Goal: Task Accomplishment & Management: Manage account settings

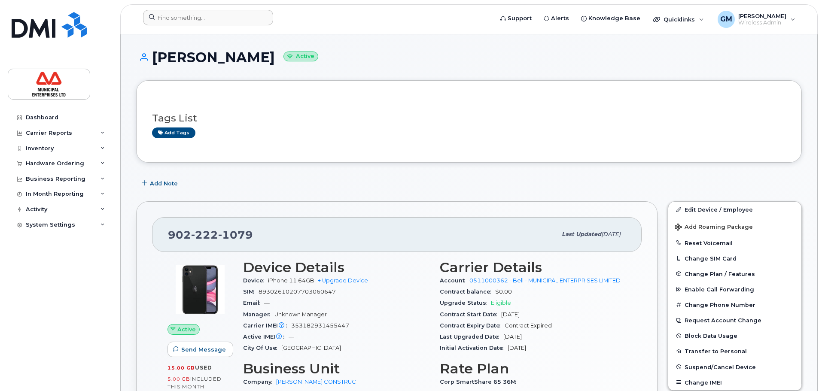
scroll to position [43, 0]
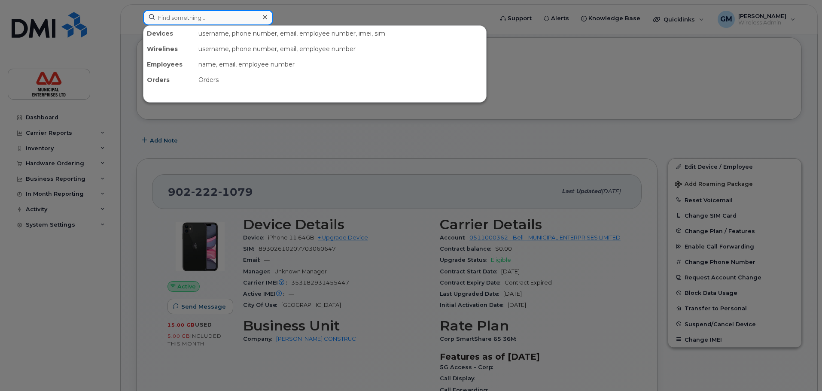
click at [232, 17] on input at bounding box center [208, 17] width 130 height 15
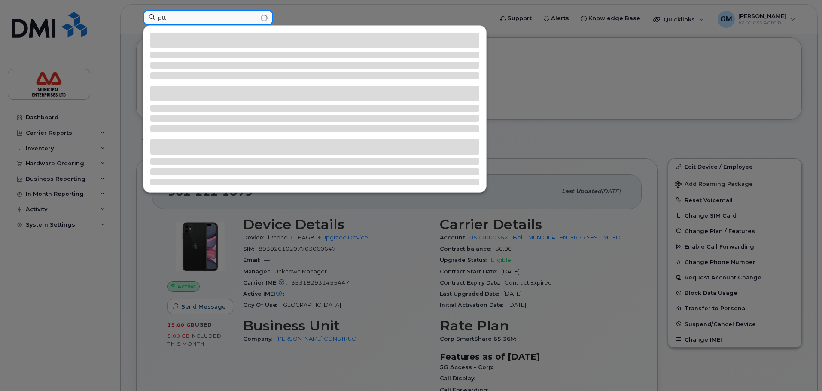
type input "ptt"
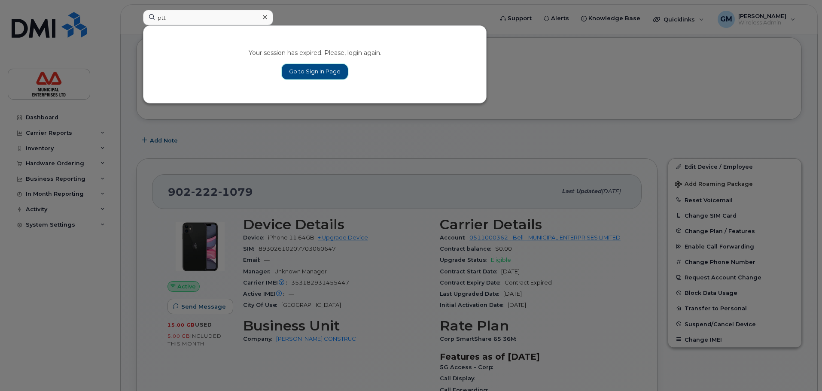
click at [318, 67] on link "Go to Sign In Page" at bounding box center [315, 71] width 66 height 15
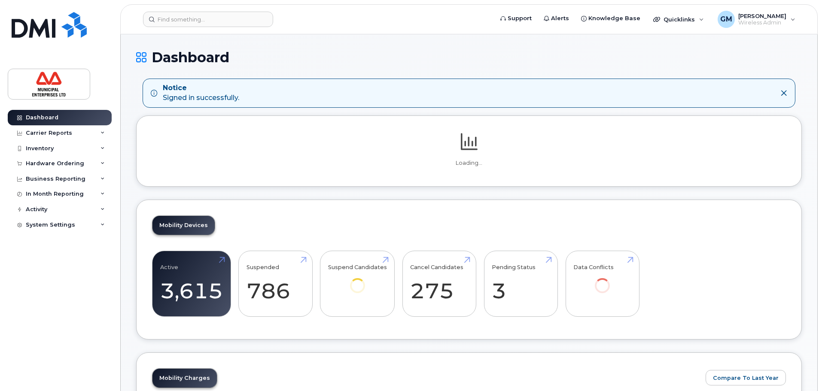
scroll to position [129, 0]
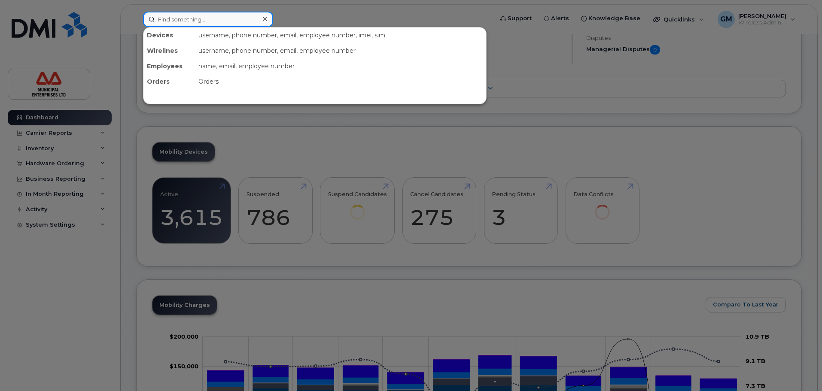
click at [203, 12] on input at bounding box center [208, 19] width 130 height 15
type input "ptt"
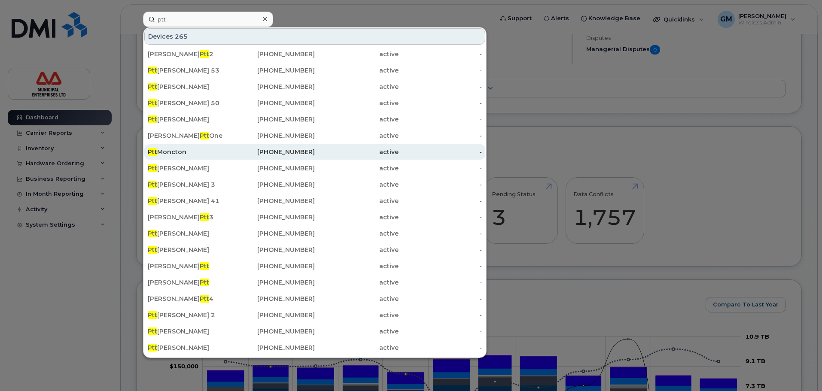
click at [180, 153] on div "Ptt Moncton" at bounding box center [190, 152] width 84 height 9
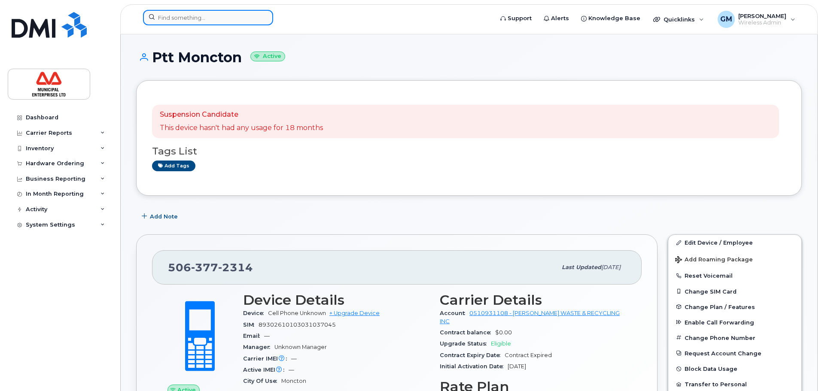
click at [205, 15] on input at bounding box center [208, 17] width 130 height 15
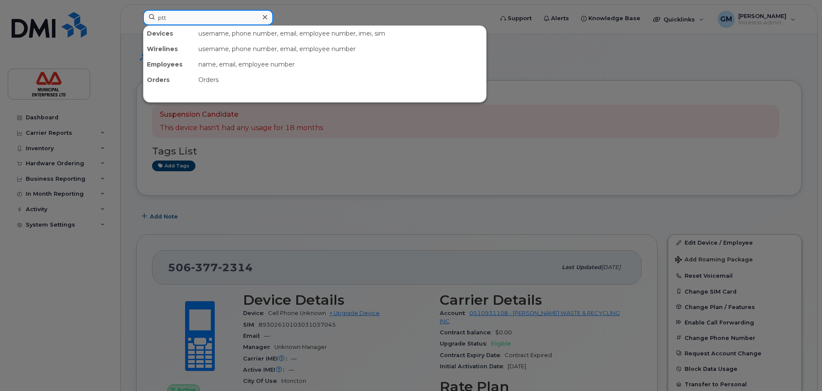
type input "ptt"
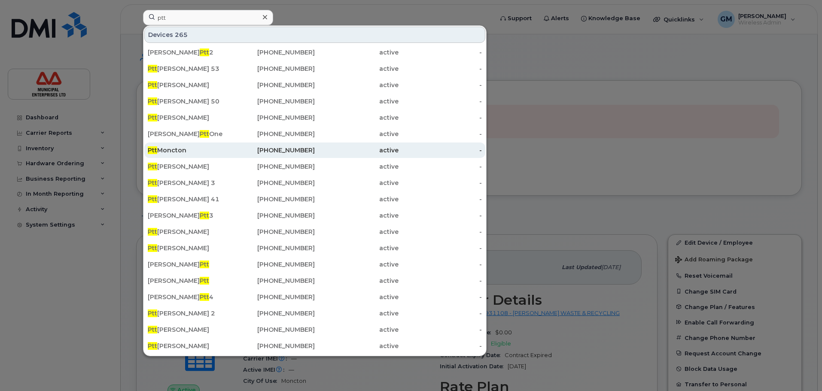
click at [189, 148] on div "Ptt Moncton" at bounding box center [190, 150] width 84 height 9
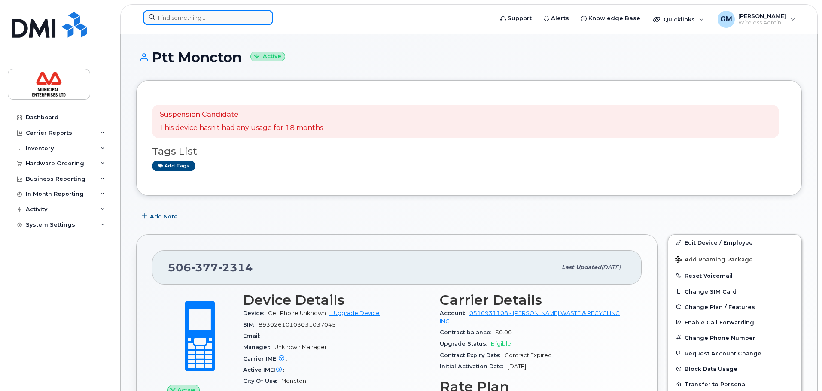
click at [226, 21] on input at bounding box center [208, 17] width 130 height 15
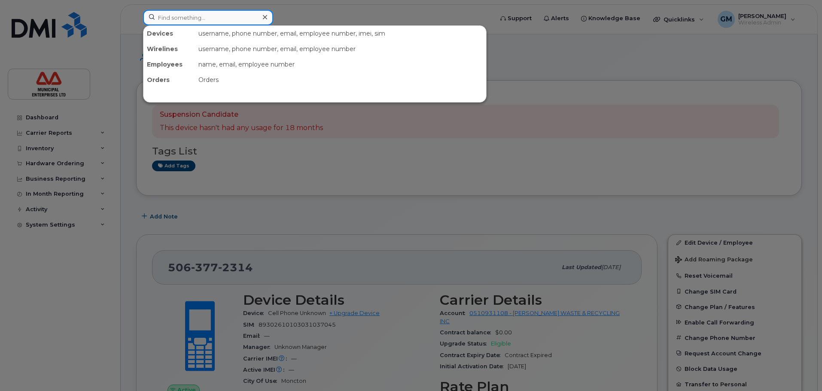
type input "p"
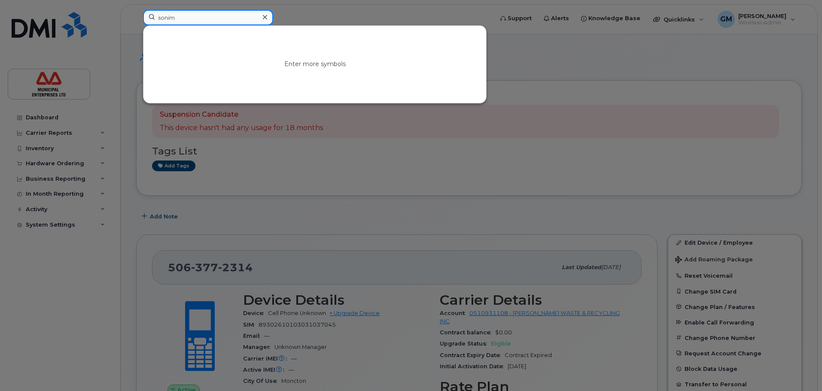
type input "sonim"
drag, startPoint x: 226, startPoint y: 21, endPoint x: 144, endPoint y: 17, distance: 83.1
click at [144, 17] on input "sonim" at bounding box center [208, 17] width 130 height 15
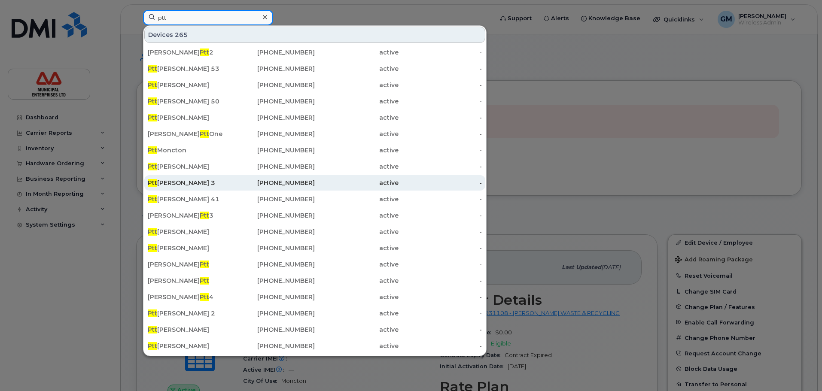
type input "ptt"
click at [193, 179] on div "Ptt Fero 3" at bounding box center [190, 183] width 84 height 9
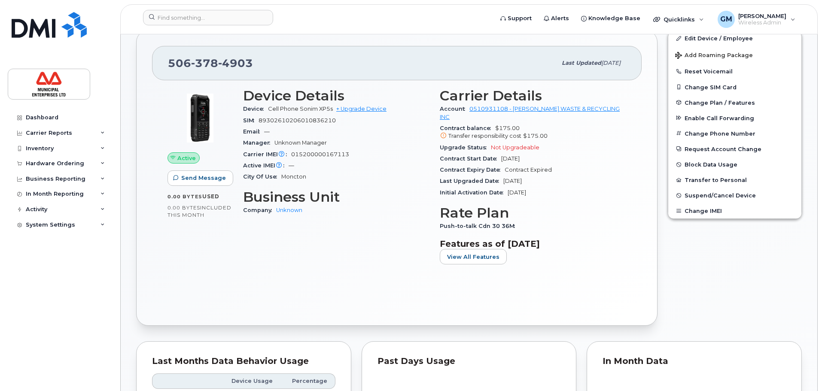
scroll to position [215, 0]
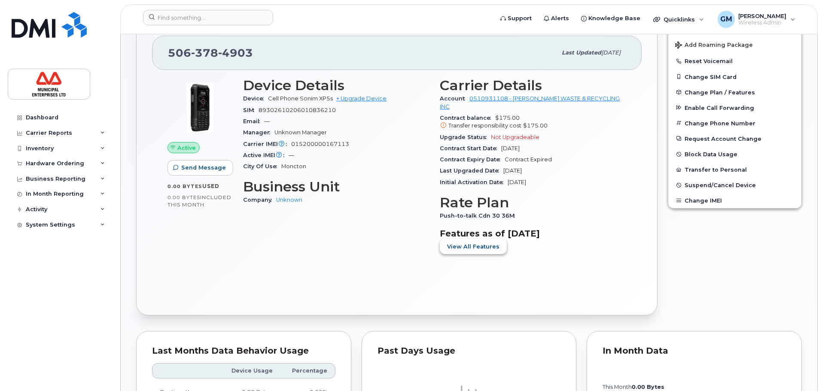
click at [462, 243] on span "View All Features" at bounding box center [473, 247] width 52 height 8
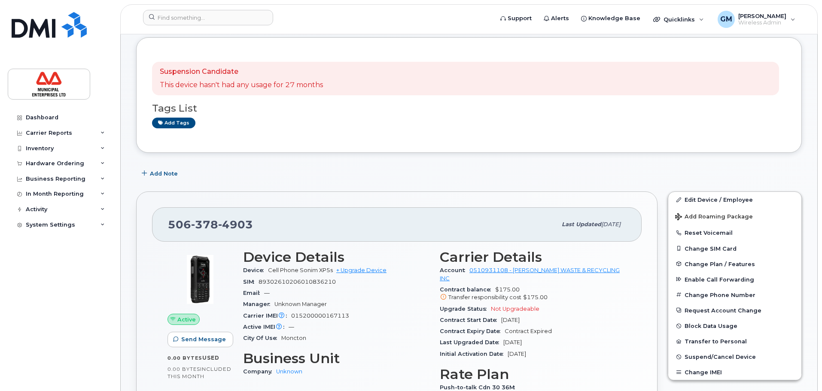
scroll to position [0, 0]
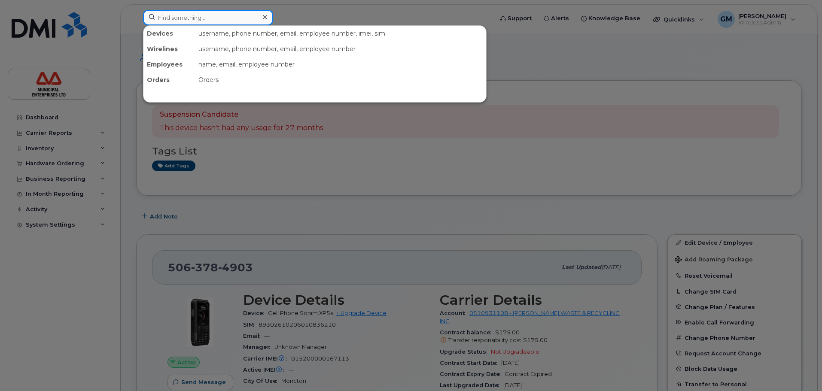
click at [260, 23] on div at bounding box center [208, 17] width 130 height 15
drag, startPoint x: 260, startPoint y: 23, endPoint x: 192, endPoint y: 0, distance: 71.6
click at [192, 24] on input at bounding box center [208, 17] width 130 height 15
click at [192, 15] on input at bounding box center [208, 17] width 130 height 15
paste input "016110000167170"
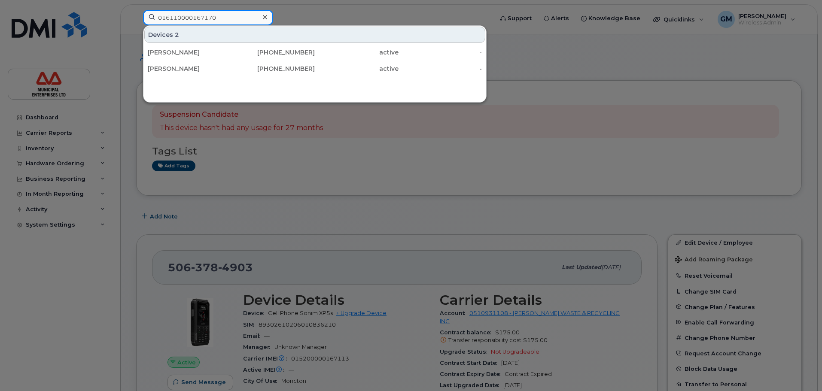
type input "016110000167170"
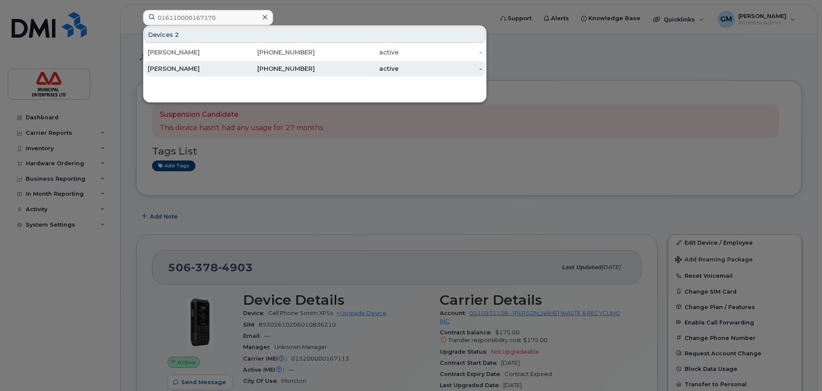
click at [195, 67] on div "[PERSON_NAME]" at bounding box center [190, 68] width 84 height 9
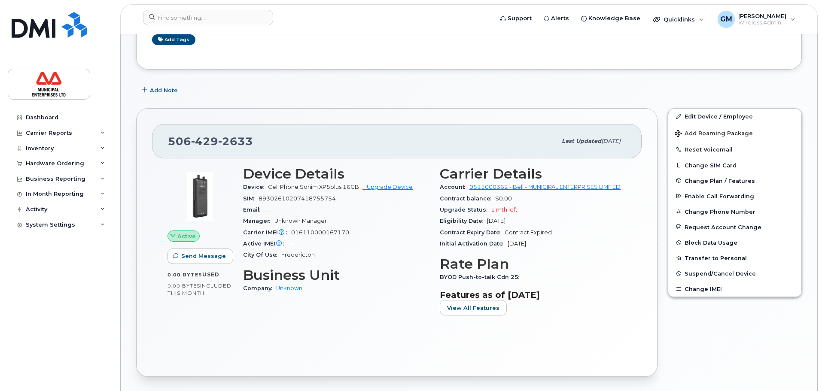
scroll to position [129, 0]
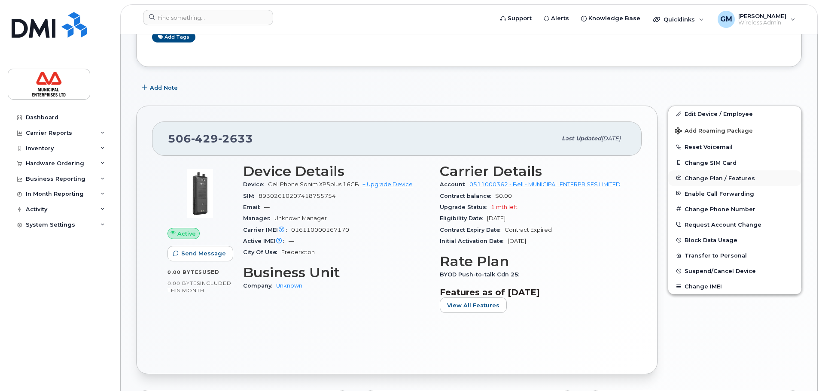
click at [724, 183] on button "Change Plan / Features" at bounding box center [735, 178] width 133 height 15
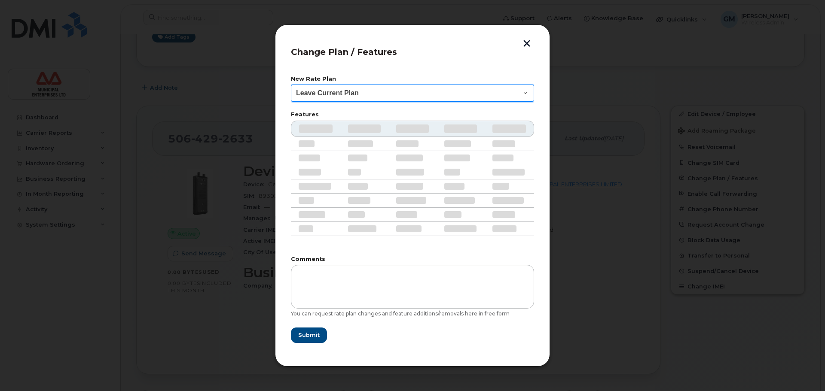
click at [369, 99] on select "Leave Current Plan BYOD Corp Smartshare 25 Corp SmartShare 65 Corp Smartshare 3…" at bounding box center [412, 93] width 243 height 17
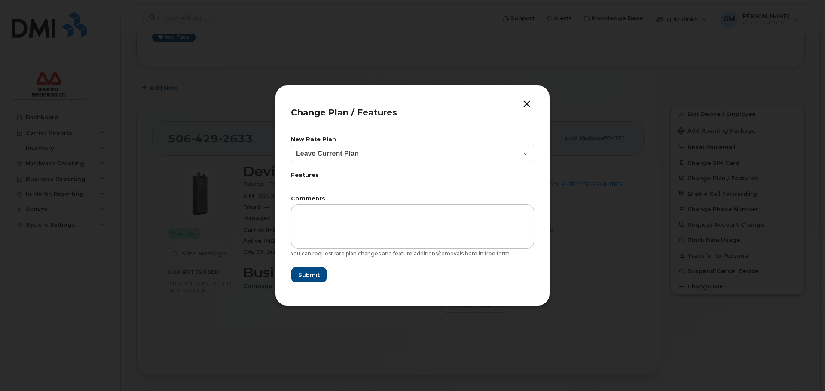
click at [401, 128] on header "Change Plan / Features" at bounding box center [412, 115] width 243 height 28
click at [527, 105] on button "button" at bounding box center [526, 105] width 13 height 9
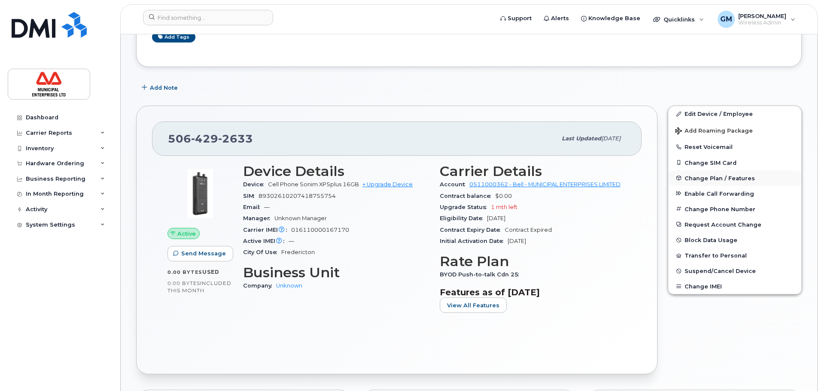
click at [733, 182] on button "Change Plan / Features" at bounding box center [735, 178] width 133 height 15
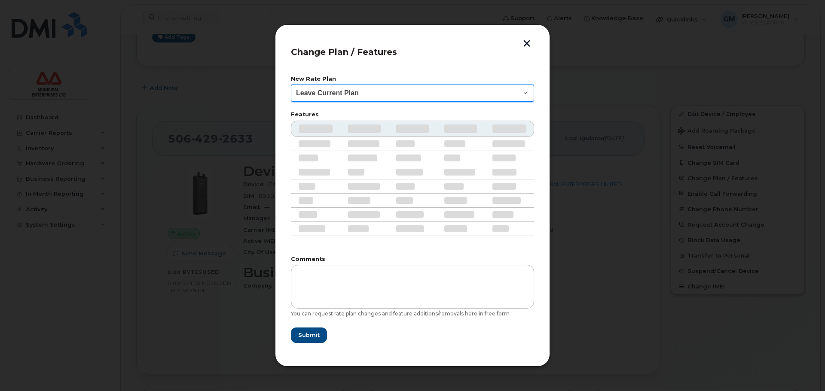
click at [414, 97] on select "Leave Current Plan BYOD Corp Smartshare 25 Corp SmartShare 65 Corp Smartshare 3…" at bounding box center [412, 93] width 243 height 17
click at [532, 45] on button "button" at bounding box center [526, 44] width 13 height 9
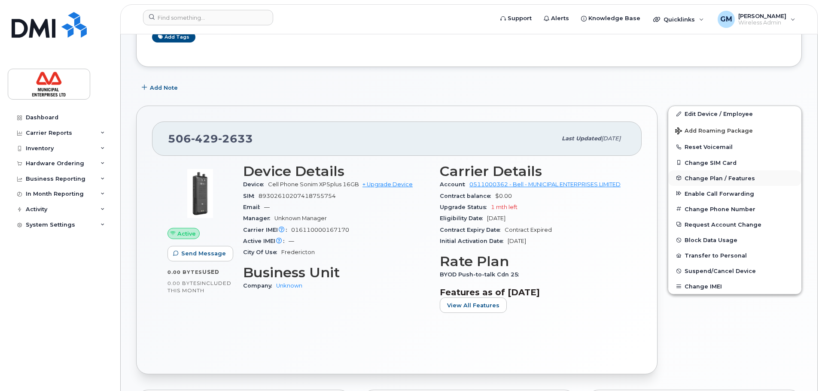
click at [722, 181] on span "Change Plan / Features" at bounding box center [720, 178] width 70 height 6
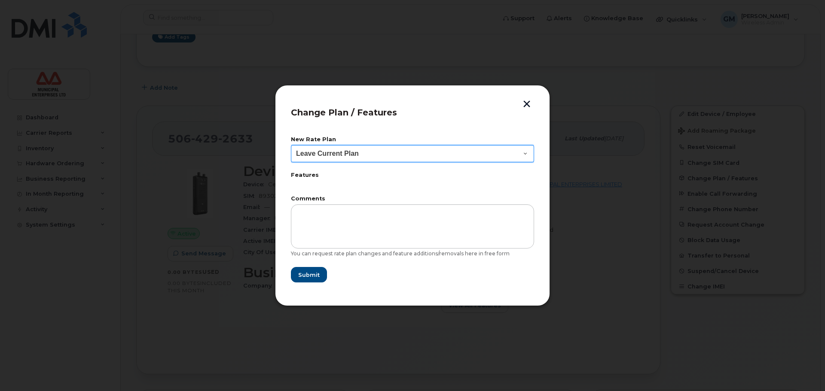
click at [368, 155] on select "Leave Current Plan BYOD Corp Smartshare 25 Corp SmartShare 65 Corp Smartshare 3…" at bounding box center [412, 153] width 243 height 17
select select "2723"
click at [291, 145] on select "Leave Current Plan BYOD Corp Smartshare 25 Corp SmartShare 65 Corp Smartshare 3…" at bounding box center [412, 153] width 243 height 17
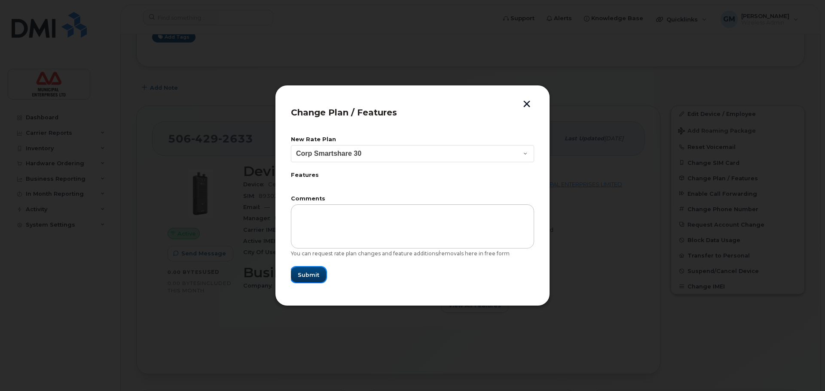
click at [312, 275] on span "Submit" at bounding box center [308, 275] width 21 height 8
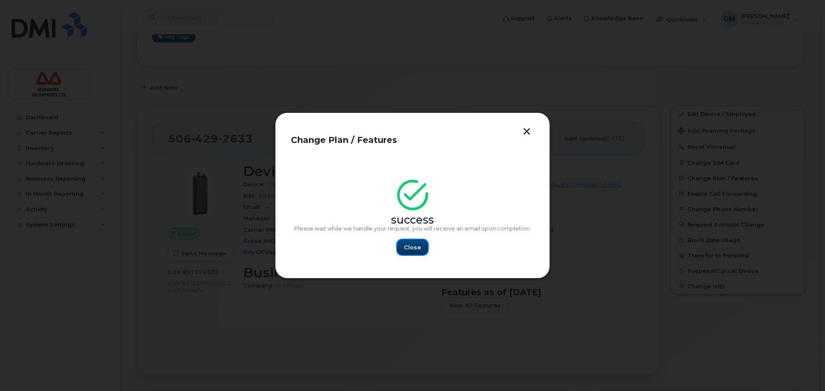
click at [415, 246] on span "Close" at bounding box center [412, 248] width 17 height 8
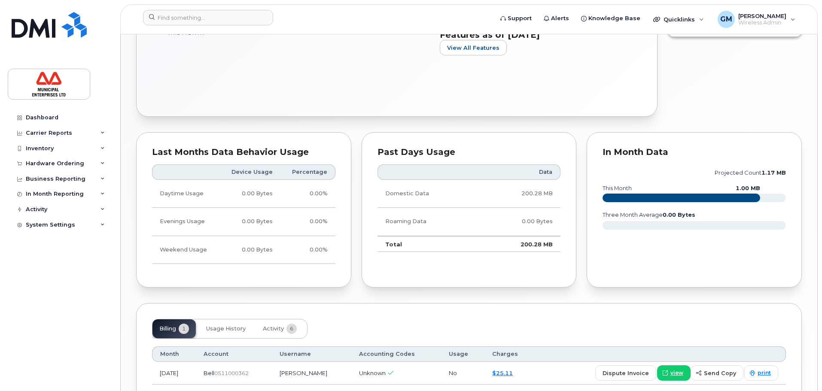
scroll to position [447, 0]
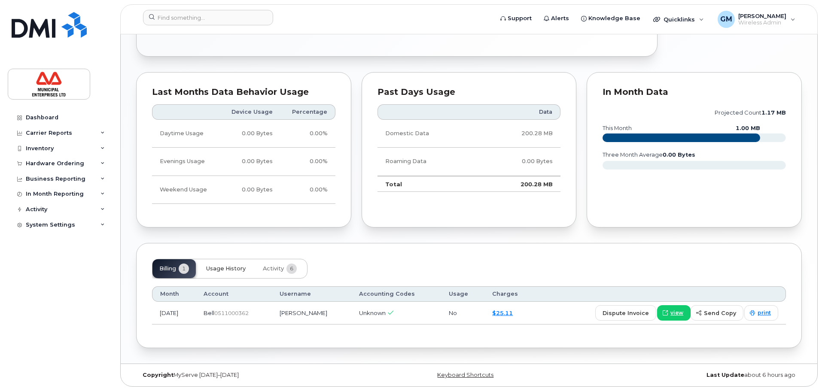
click at [224, 272] on button "Usage History" at bounding box center [225, 269] width 53 height 19
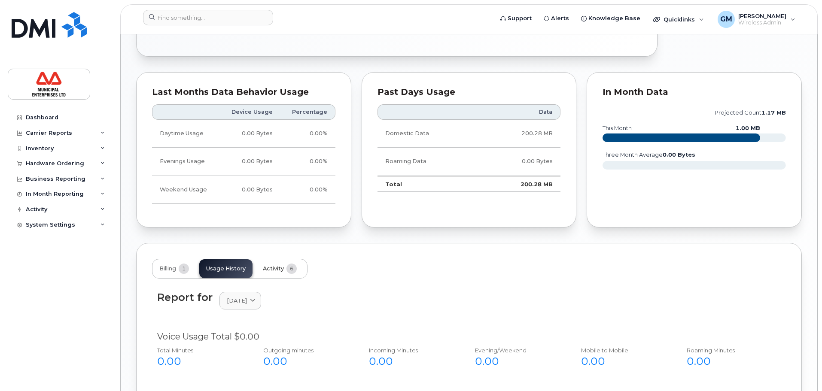
click at [285, 269] on button "Activity 6" at bounding box center [280, 269] width 48 height 19
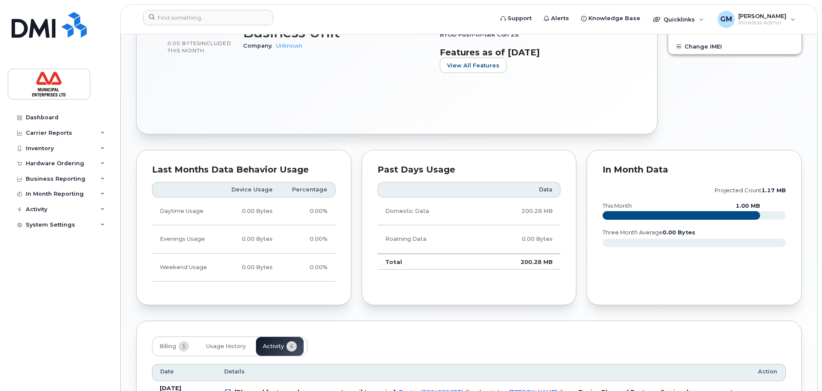
scroll to position [473, 0]
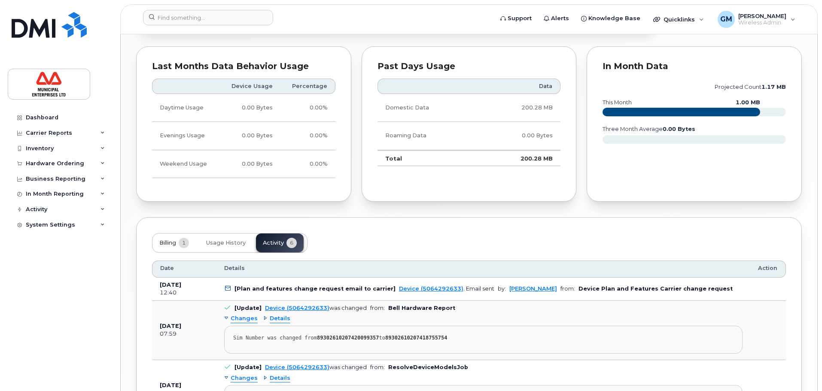
click at [181, 239] on span "1" at bounding box center [184, 243] width 10 height 10
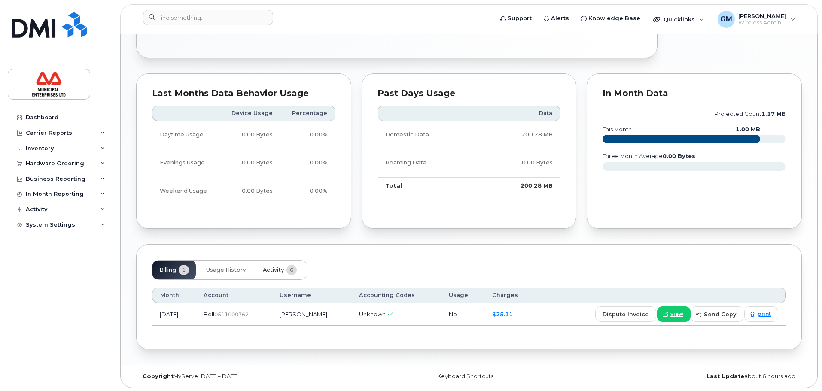
scroll to position [447, 0]
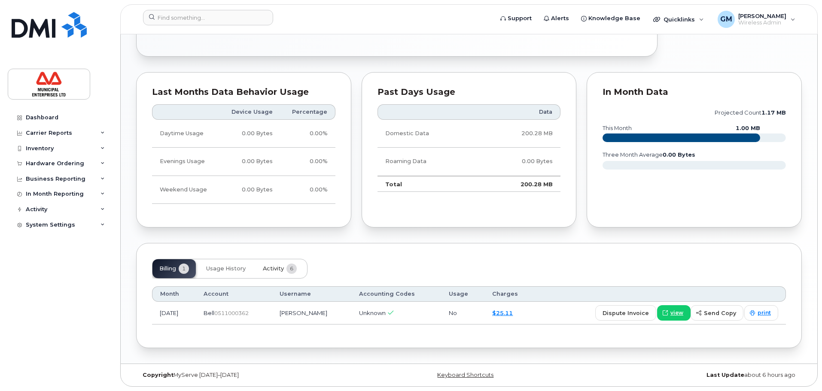
click at [272, 269] on span "Activity" at bounding box center [273, 269] width 21 height 7
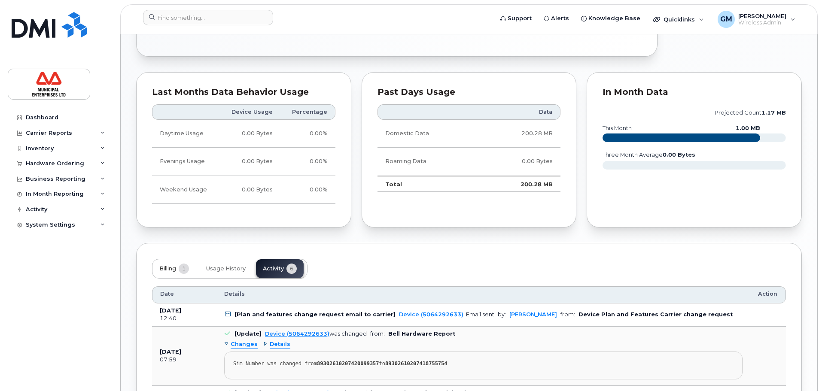
click at [171, 270] on span "Billing" at bounding box center [167, 269] width 17 height 7
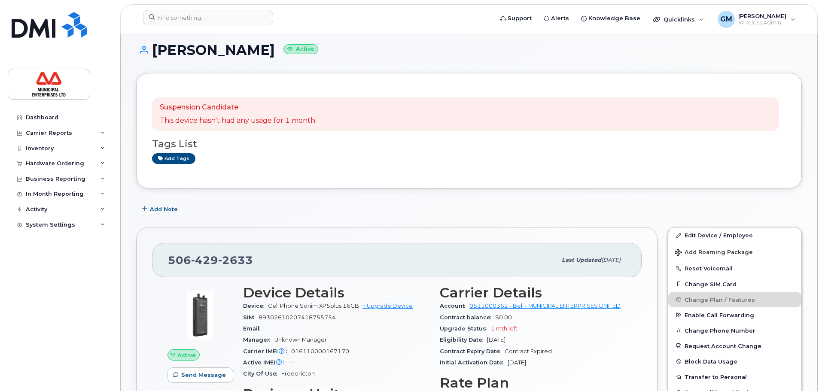
scroll to position [0, 0]
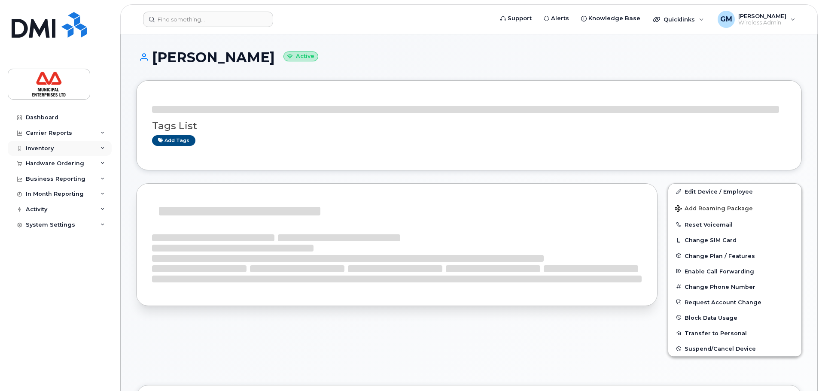
click at [67, 148] on div "Inventory" at bounding box center [60, 148] width 104 height 15
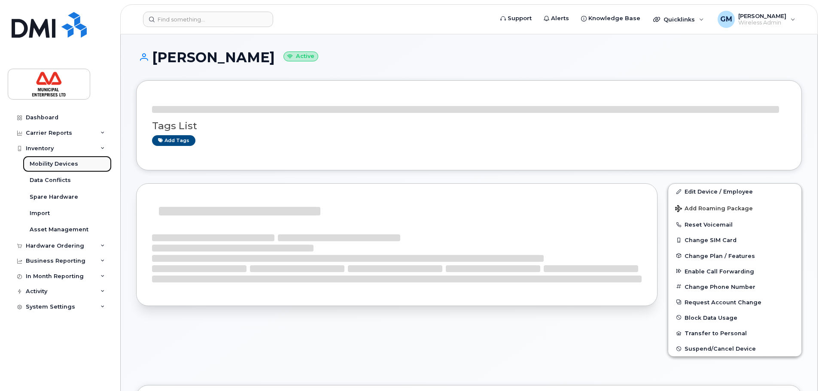
click at [68, 162] on div "Mobility Devices" at bounding box center [54, 164] width 49 height 8
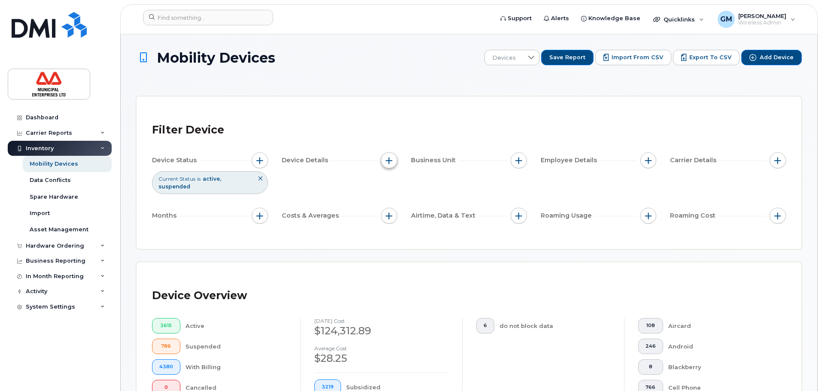
click at [383, 162] on button "button" at bounding box center [389, 161] width 16 height 16
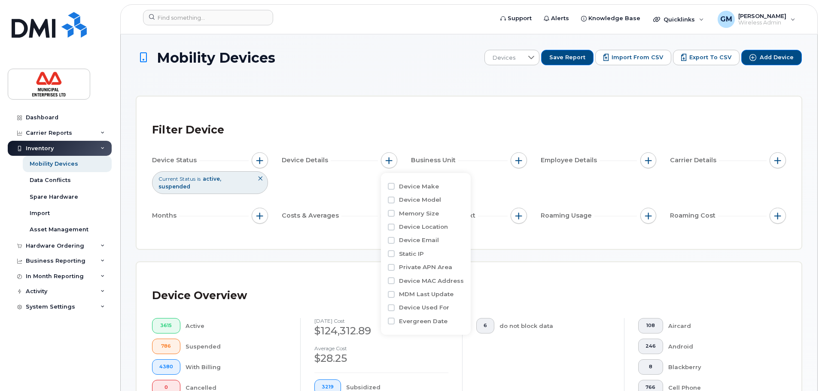
click at [405, 190] on label "Device Make" at bounding box center [419, 187] width 40 height 8
click at [395, 190] on input "Device Make" at bounding box center [391, 186] width 7 height 7
checkbox input "true"
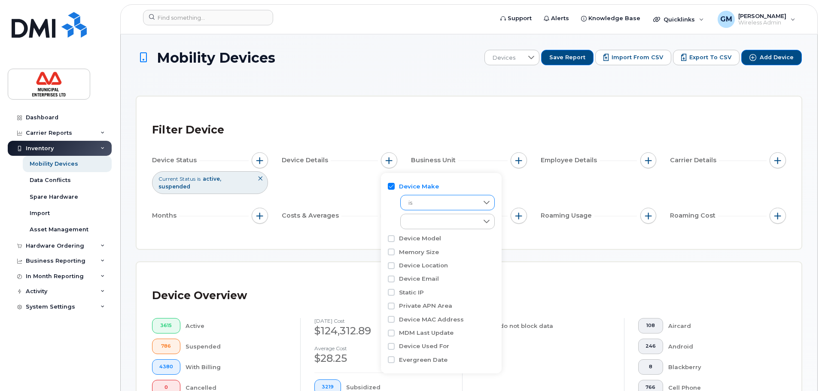
click at [432, 208] on span "is" at bounding box center [439, 203] width 77 height 15
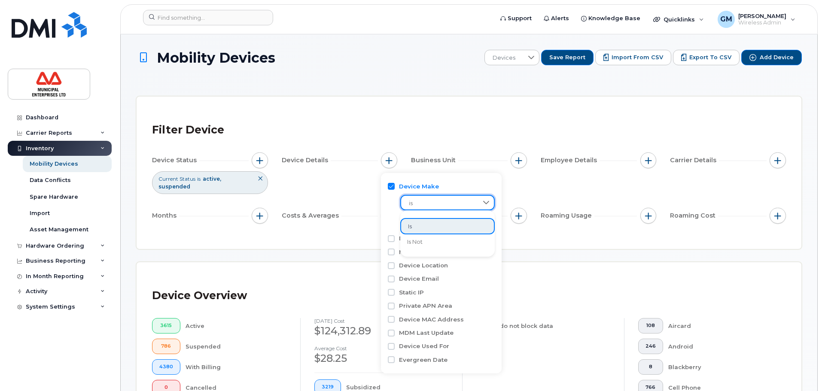
click at [413, 204] on span "is" at bounding box center [439, 203] width 76 height 15
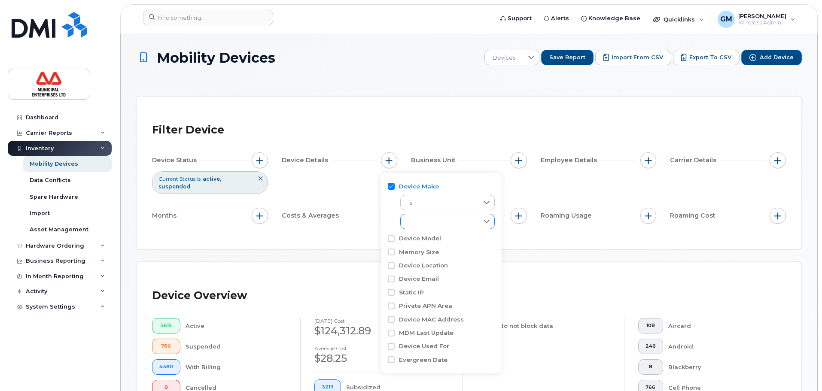
click at [431, 220] on div "empty" at bounding box center [439, 221] width 77 height 15
click at [446, 188] on div "Device Make" at bounding box center [441, 187] width 107 height 8
click at [417, 272] on div "Device Model" at bounding box center [441, 278] width 107 height 13
click at [419, 242] on label "Device Model" at bounding box center [420, 239] width 42 height 8
click at [395, 242] on input "Device Model" at bounding box center [391, 238] width 7 height 7
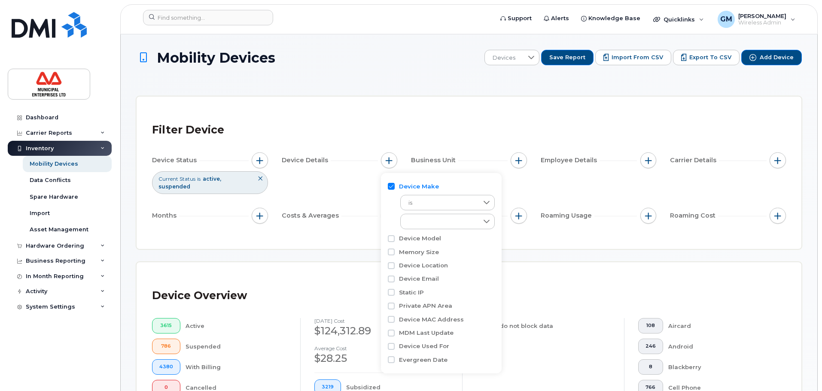
checkbox input "true"
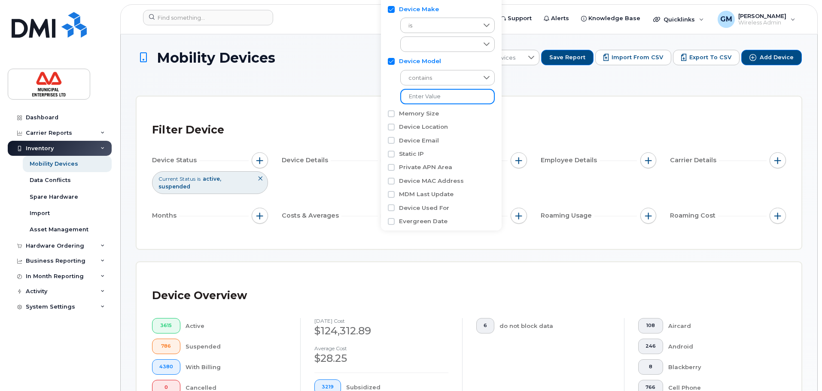
click at [445, 101] on input "text" at bounding box center [448, 96] width 95 height 15
type input "s"
click at [440, 42] on div "empty" at bounding box center [439, 44] width 77 height 15
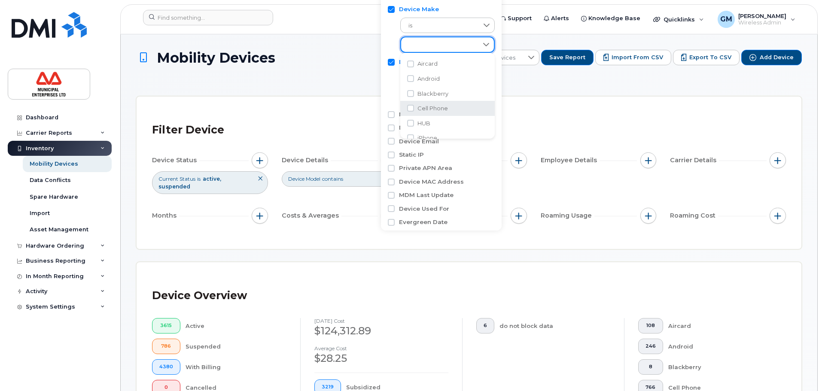
click at [447, 105] on span "Cell Phone" at bounding box center [433, 108] width 31 height 8
checkbox input "true"
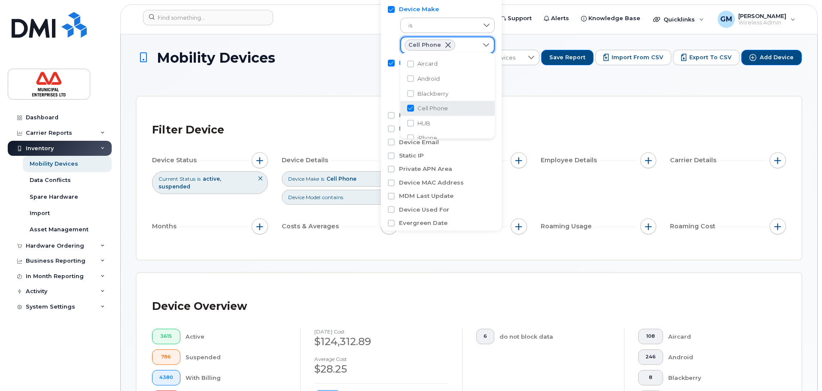
click at [393, 87] on div "contains" at bounding box center [441, 86] width 107 height 39
click at [440, 95] on input "text" at bounding box center [448, 97] width 95 height 15
type input "Sonim"
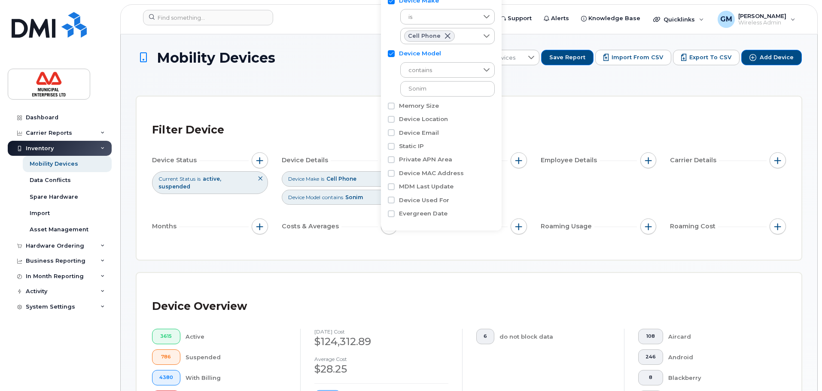
click at [475, 368] on div "6 do not block data" at bounding box center [543, 392] width 162 height 127
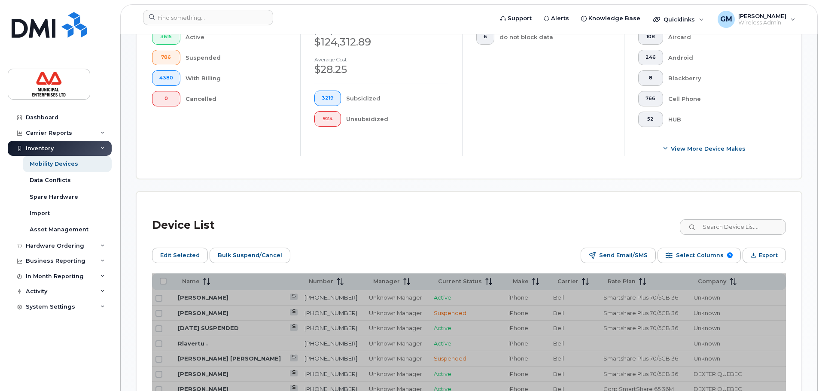
scroll to position [473, 0]
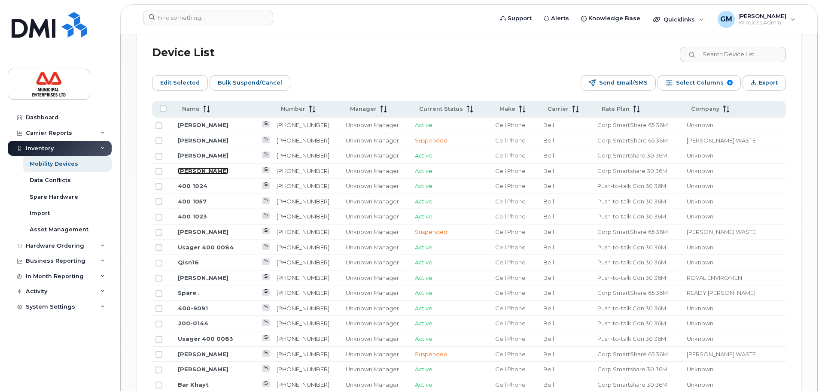
click at [188, 170] on link "Sam Hopkins" at bounding box center [203, 171] width 51 height 7
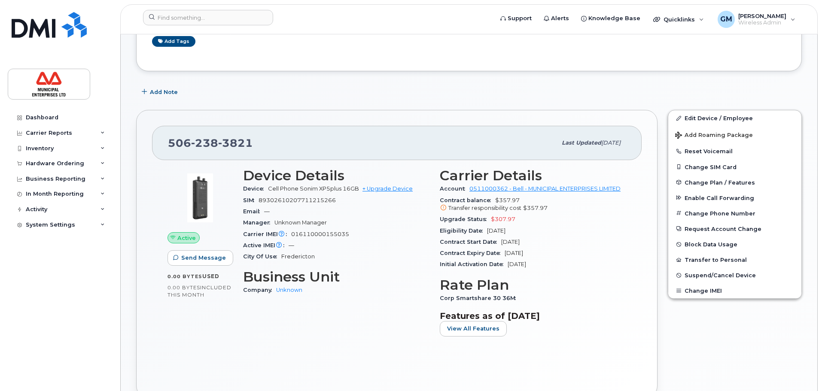
scroll to position [129, 0]
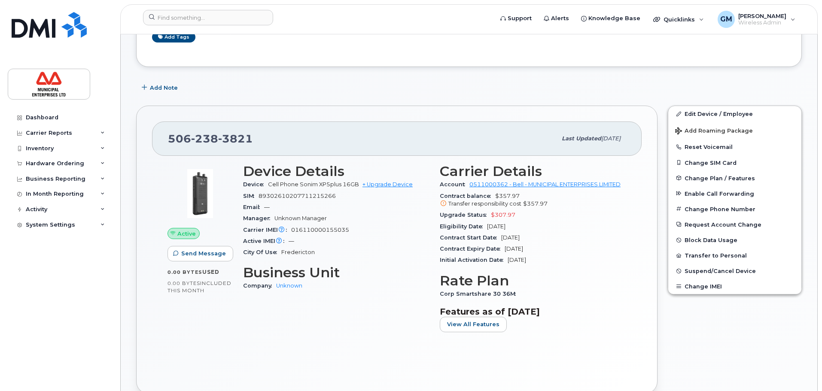
click at [423, 235] on div "Carrier IMEI Carrier IMEI is reported during the last billing cycle or change o…" at bounding box center [336, 230] width 186 height 11
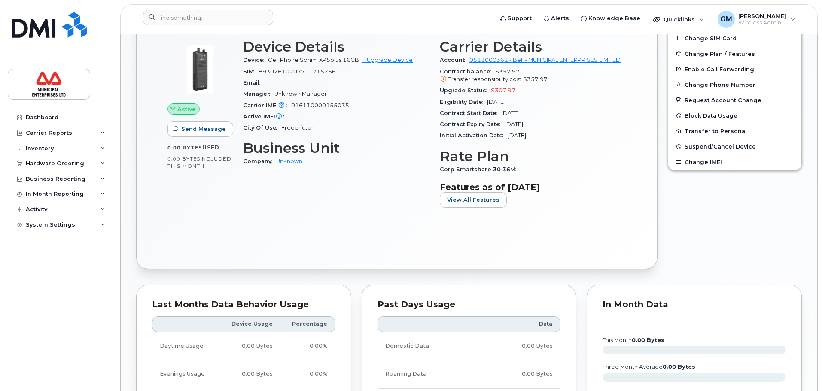
scroll to position [258, 0]
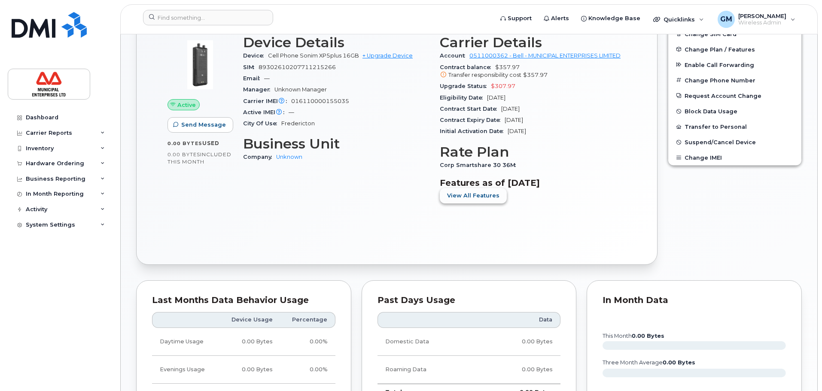
click at [452, 194] on span "View All Features" at bounding box center [473, 196] width 52 height 8
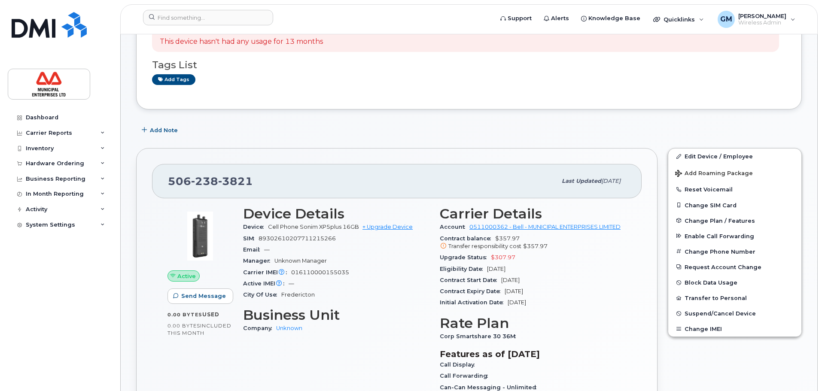
scroll to position [86, 0]
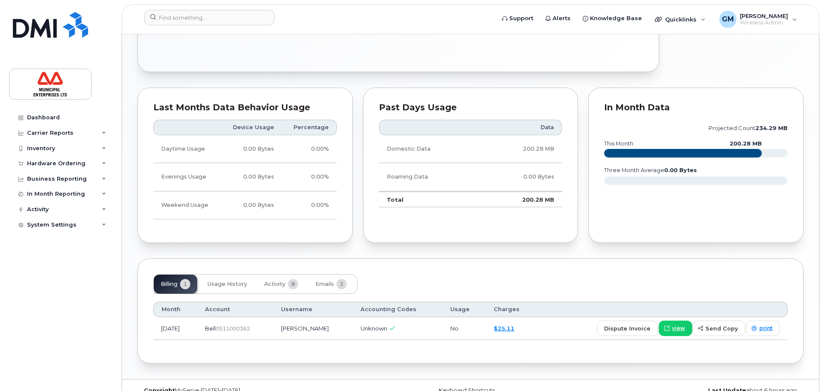
scroll to position [447, 0]
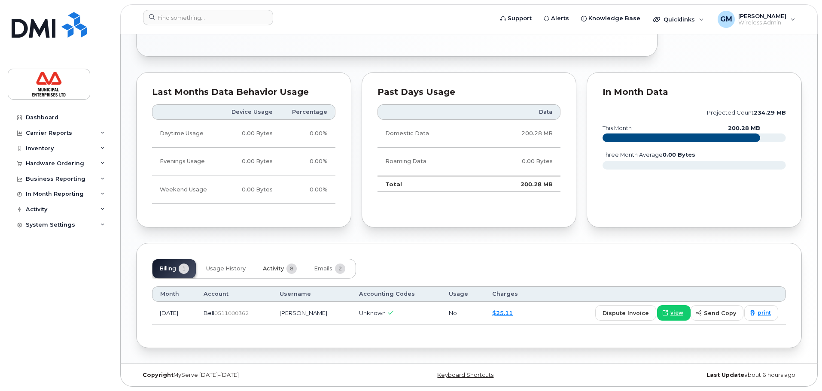
click at [288, 275] on button "Activity 8" at bounding box center [280, 269] width 48 height 19
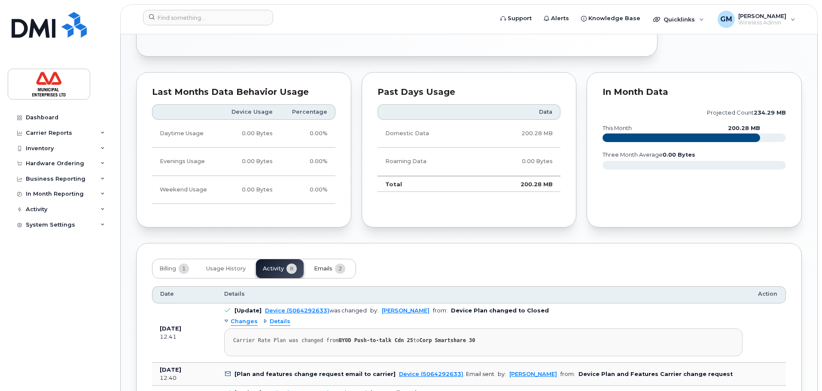
click at [318, 270] on span "Emails" at bounding box center [323, 269] width 18 height 7
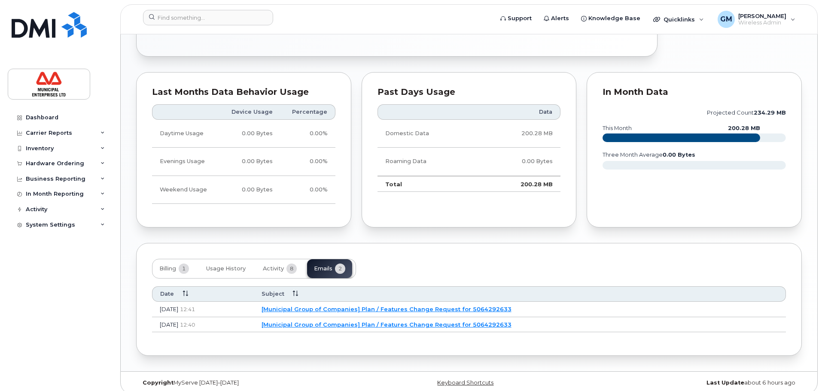
click at [454, 308] on link "[Municipal Group of Companies] Plan / Features Change Request for 5064292633" at bounding box center [387, 309] width 250 height 7
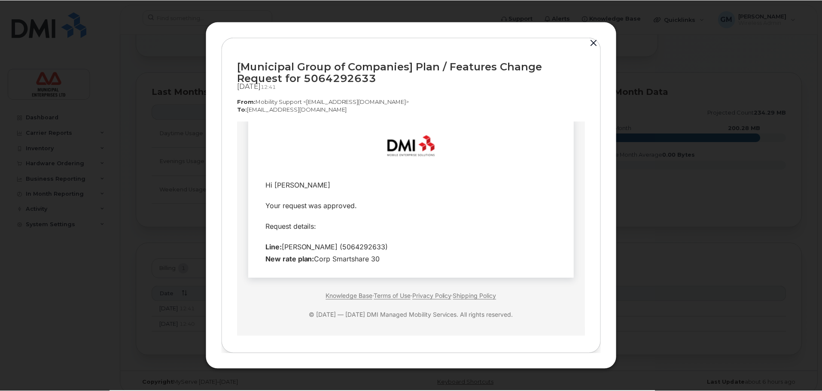
scroll to position [19, 0]
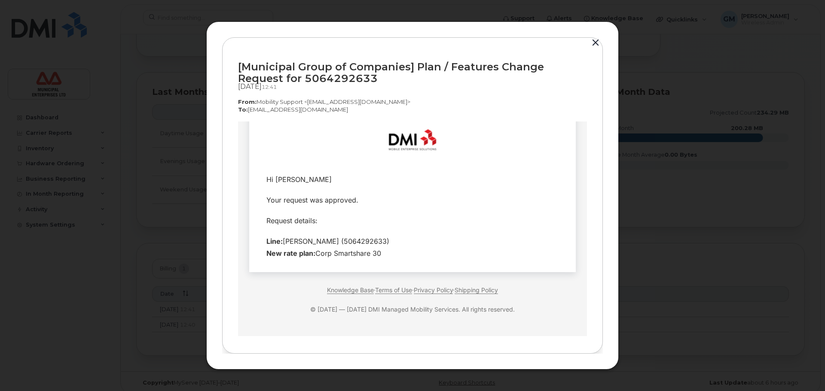
click at [597, 43] on button "button" at bounding box center [595, 43] width 13 height 12
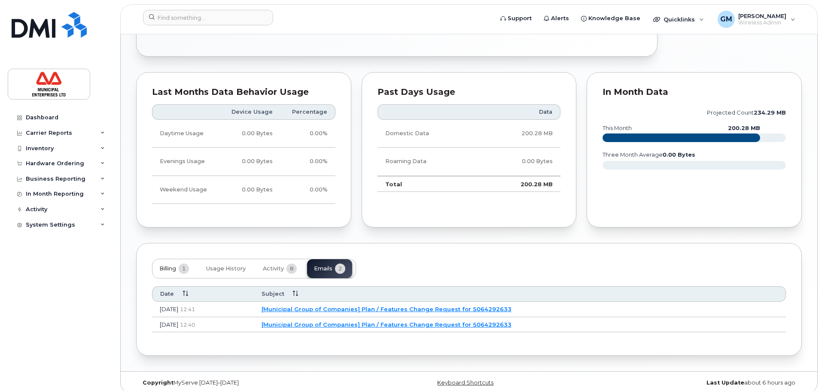
click at [182, 270] on span "1" at bounding box center [184, 269] width 10 height 10
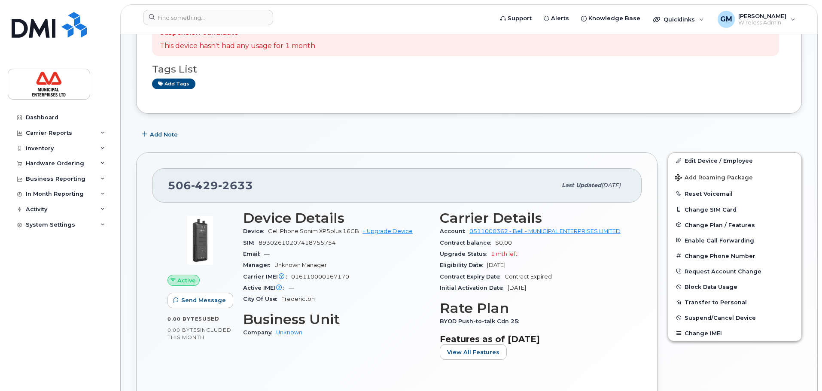
scroll to position [60, 0]
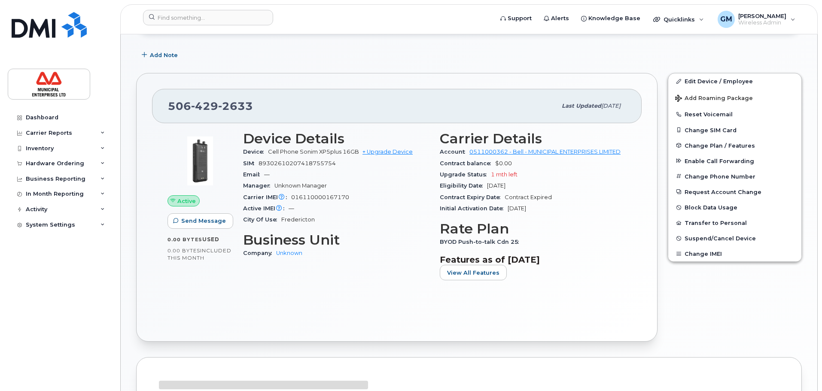
scroll to position [172, 0]
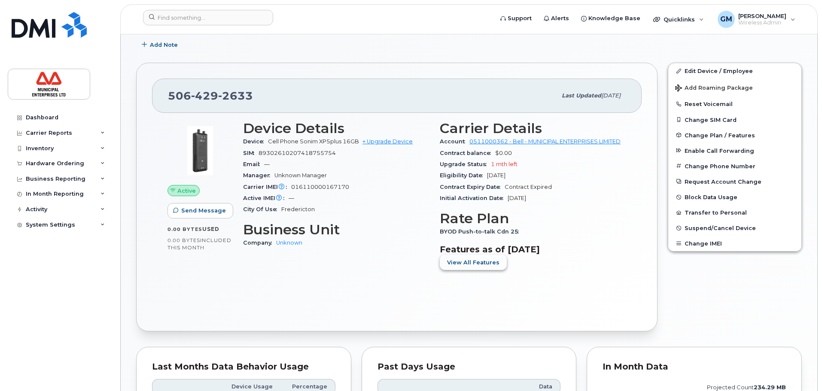
click at [465, 266] on span "View All Features" at bounding box center [473, 263] width 52 height 8
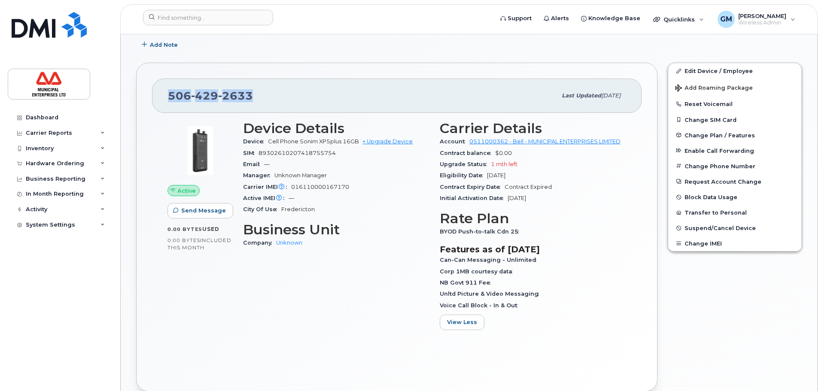
drag, startPoint x: 224, startPoint y: 95, endPoint x: 154, endPoint y: 91, distance: 70.1
click at [154, 91] on div "506 429 2633 Last updated Aug 18, 2025" at bounding box center [397, 96] width 490 height 34
copy span "506 429 2633"
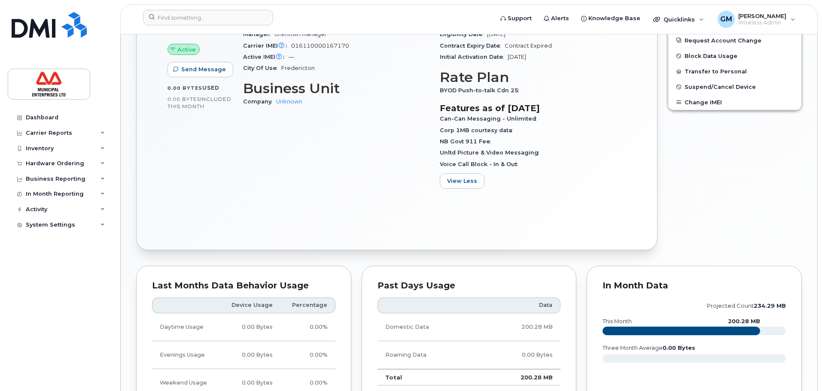
scroll to position [301, 0]
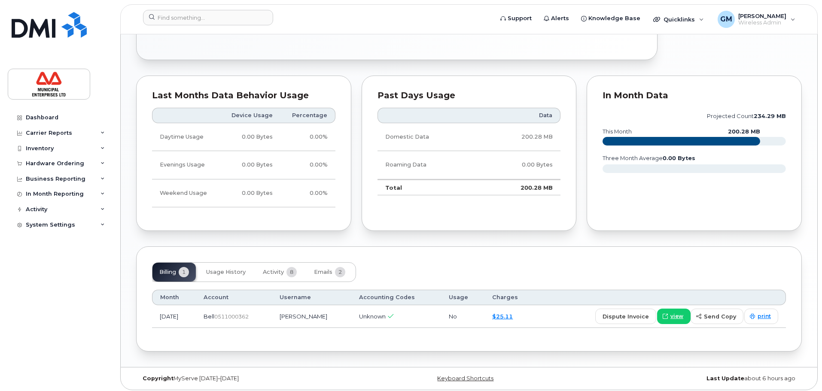
scroll to position [447, 0]
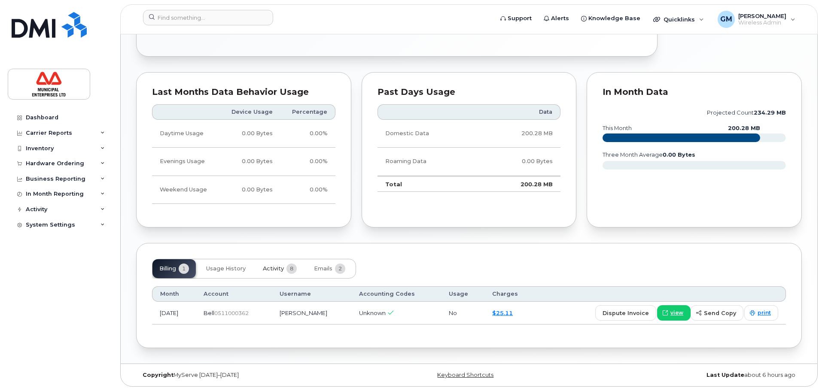
click at [273, 265] on button "Activity 8" at bounding box center [280, 269] width 48 height 19
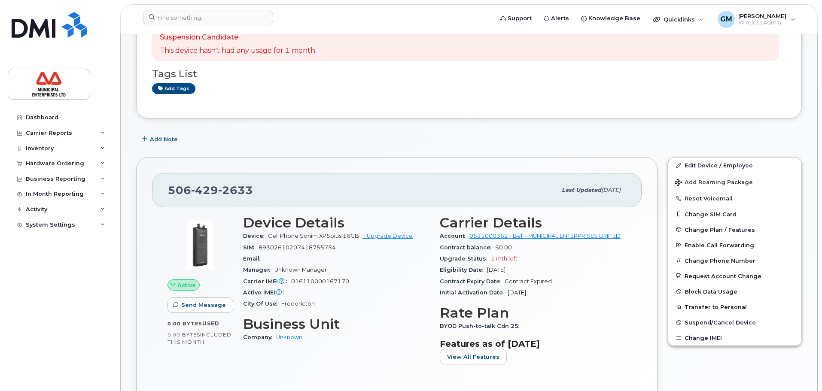
scroll to position [0, 0]
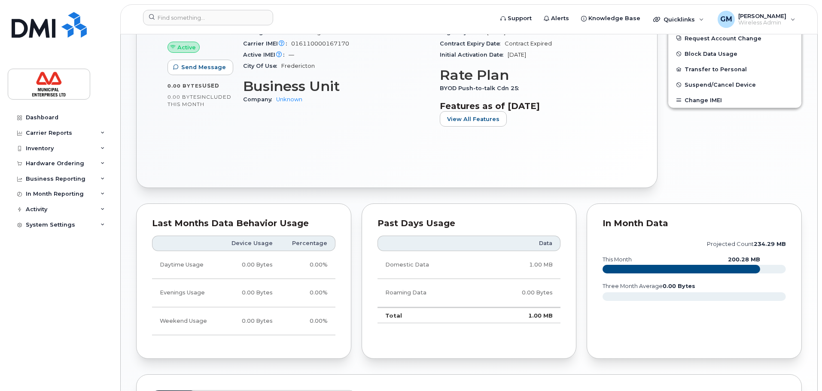
scroll to position [344, 0]
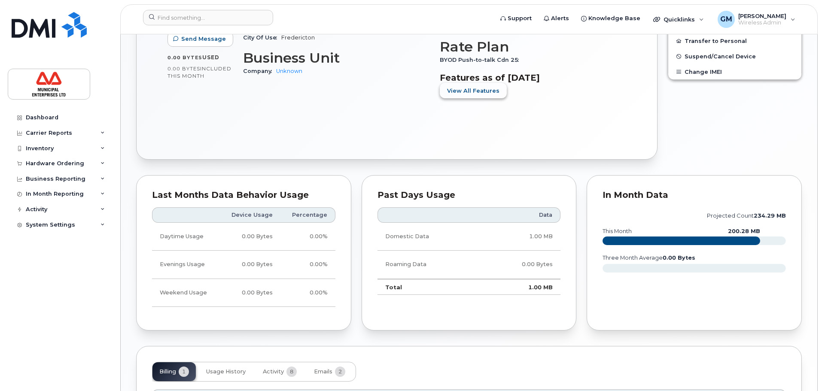
click at [465, 88] on span "View All Features" at bounding box center [473, 91] width 52 height 8
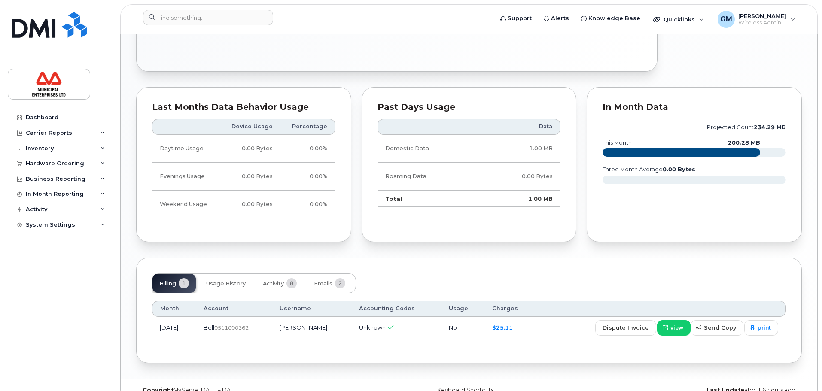
scroll to position [507, 0]
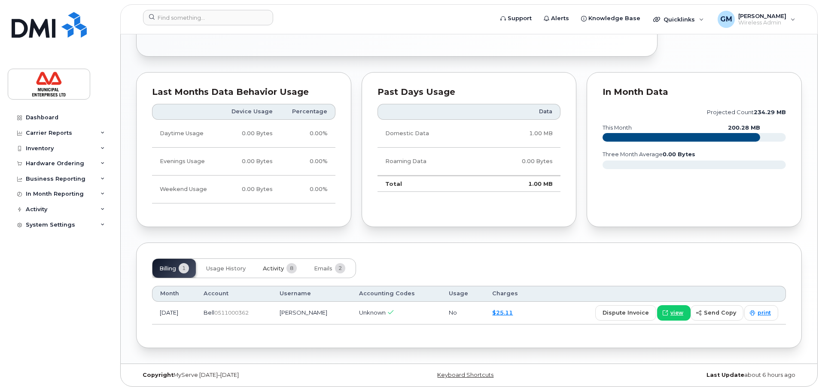
click at [290, 272] on span "8" at bounding box center [292, 268] width 10 height 10
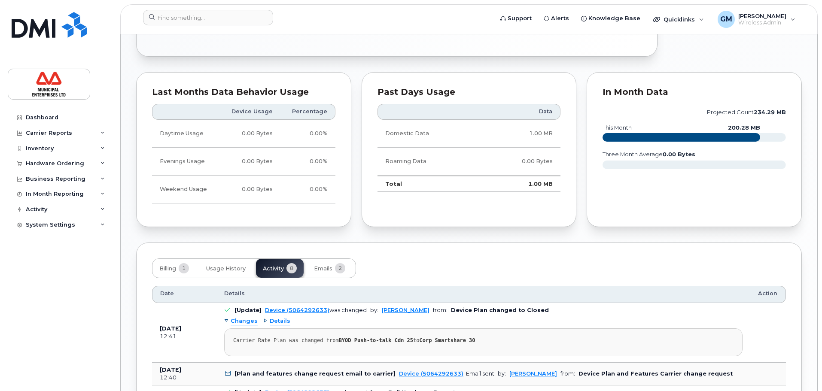
click at [192, 269] on button "Billing 1" at bounding box center [174, 268] width 43 height 19
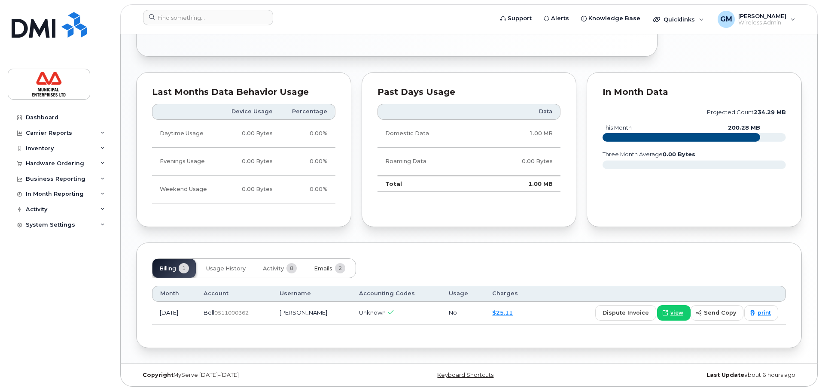
click at [329, 268] on span "Emails" at bounding box center [323, 269] width 18 height 7
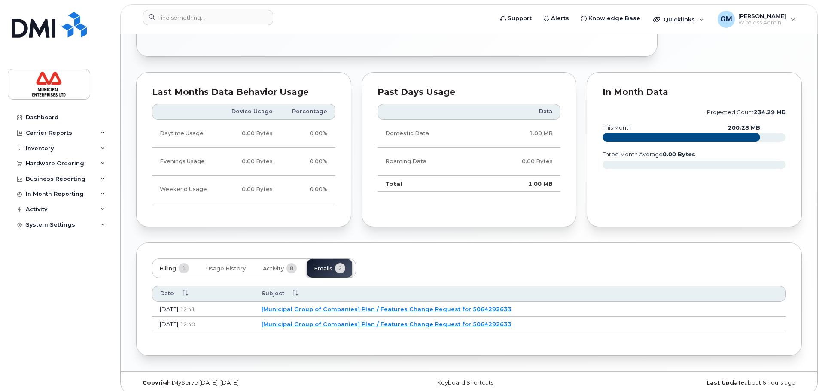
click at [169, 268] on span "Billing" at bounding box center [167, 269] width 17 height 7
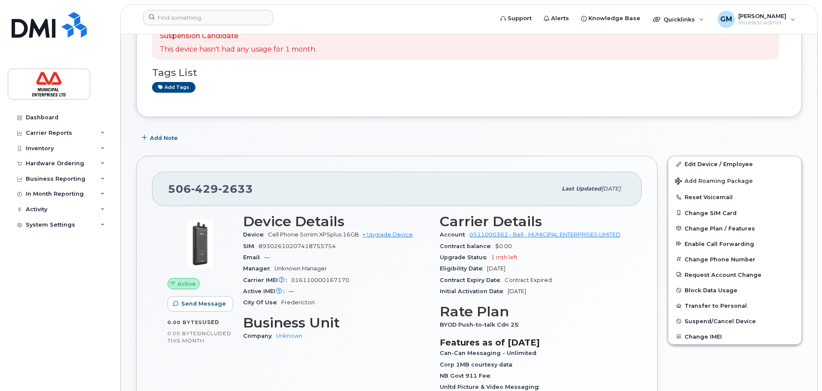
scroll to position [86, 0]
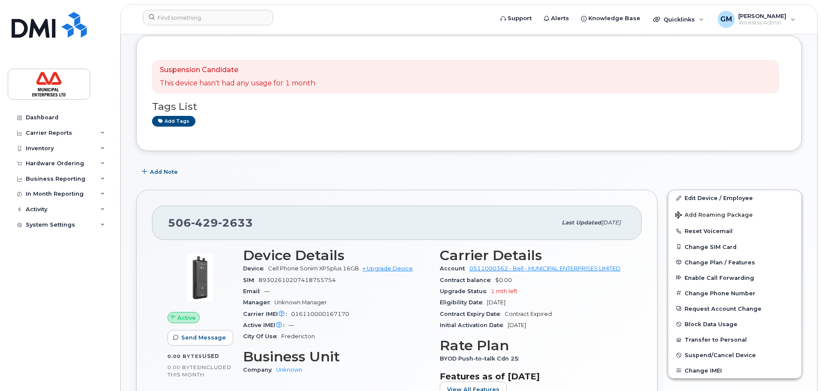
scroll to position [25, 0]
